Goal: Browse casually

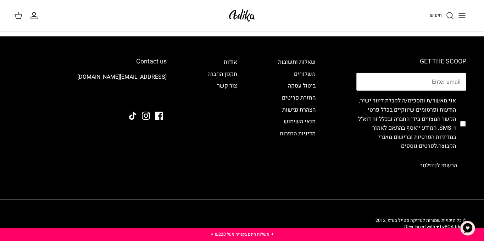
scroll to position [669, 0]
